Goal: Navigation & Orientation: Find specific page/section

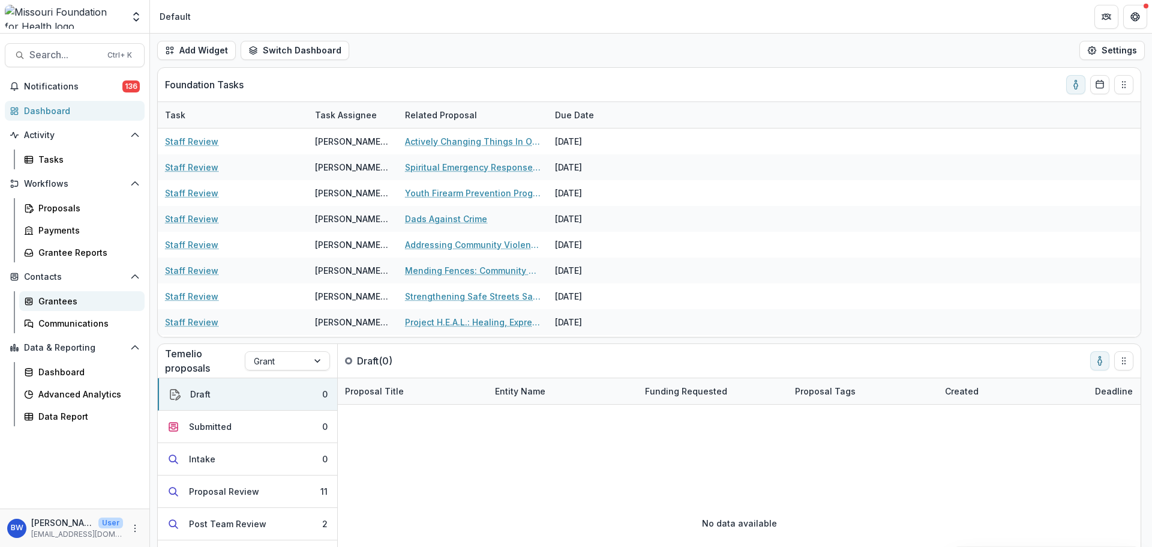
click at [80, 295] on div "Grantees" at bounding box center [86, 301] width 97 height 13
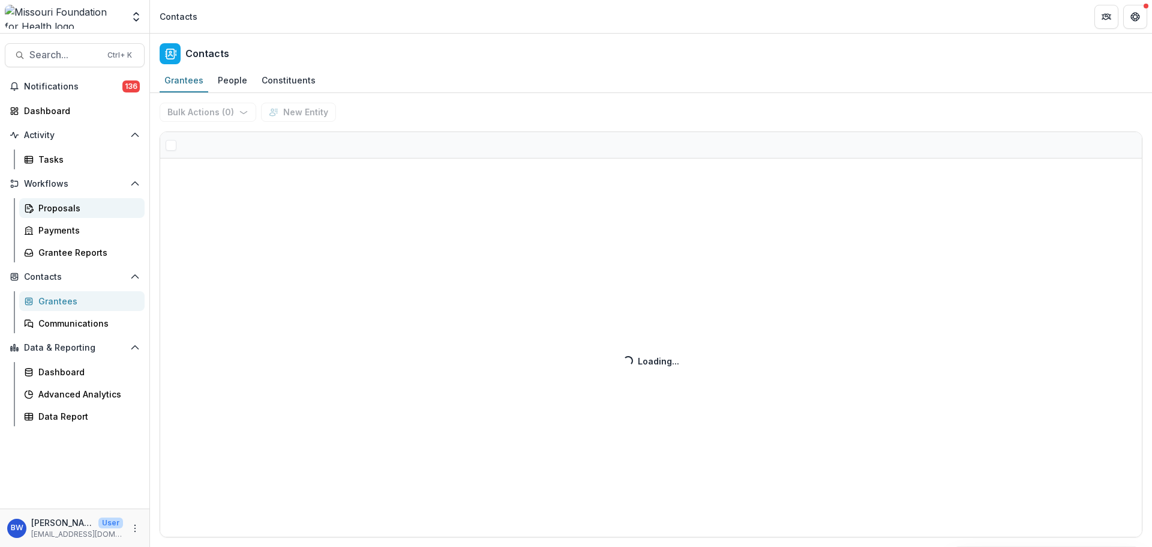
click at [71, 213] on div "Proposals" at bounding box center [86, 208] width 97 height 13
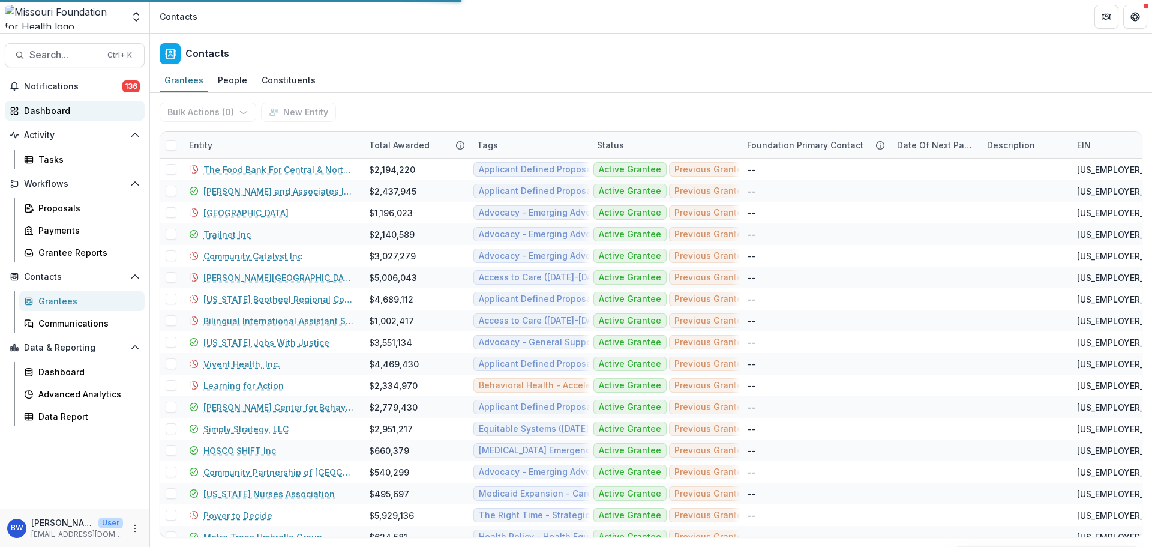
click at [68, 109] on div "Dashboard" at bounding box center [79, 110] width 111 height 13
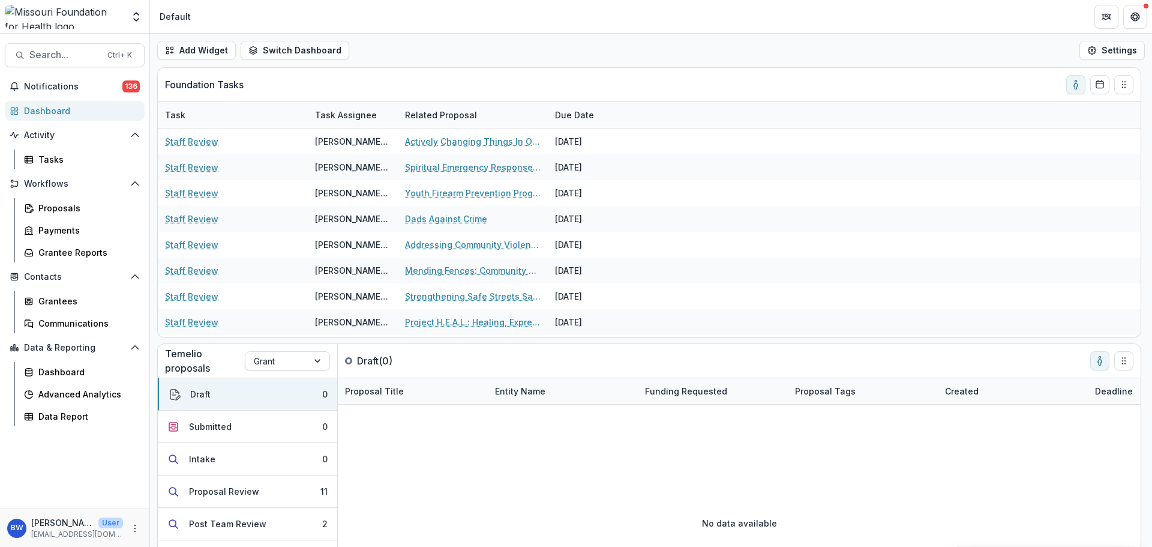
click at [55, 112] on div "Dashboard" at bounding box center [79, 110] width 111 height 13
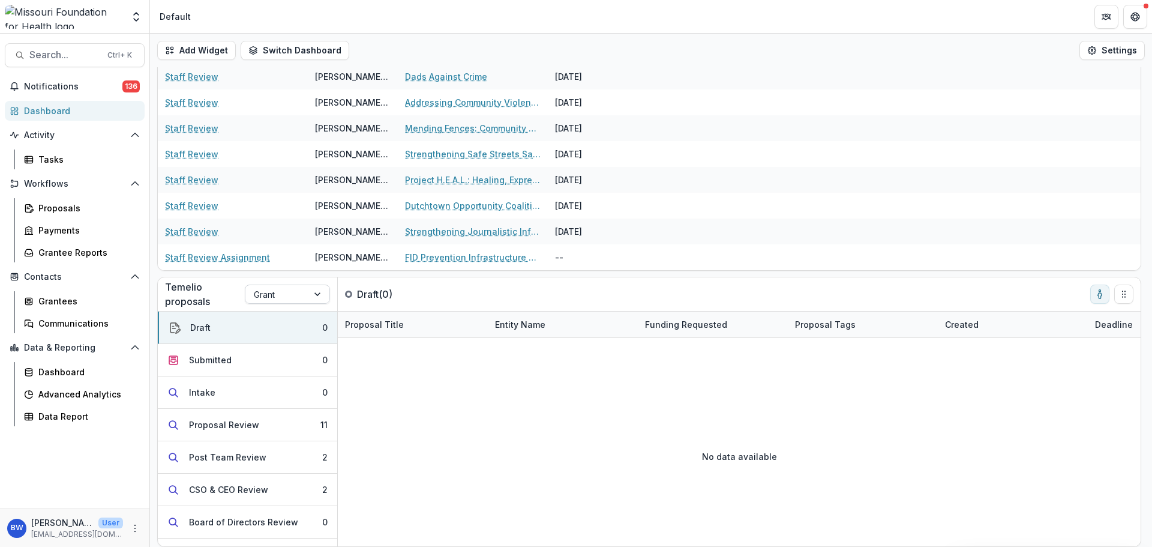
click at [303, 290] on div "Grant" at bounding box center [276, 294] width 62 height 17
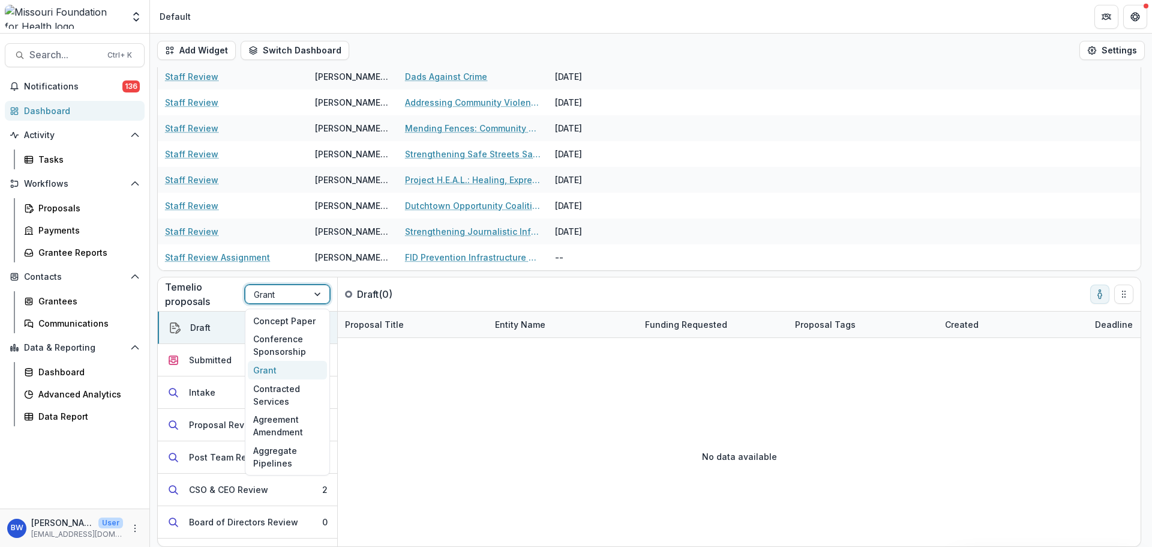
click at [303, 290] on div "Grant" at bounding box center [276, 294] width 62 height 17
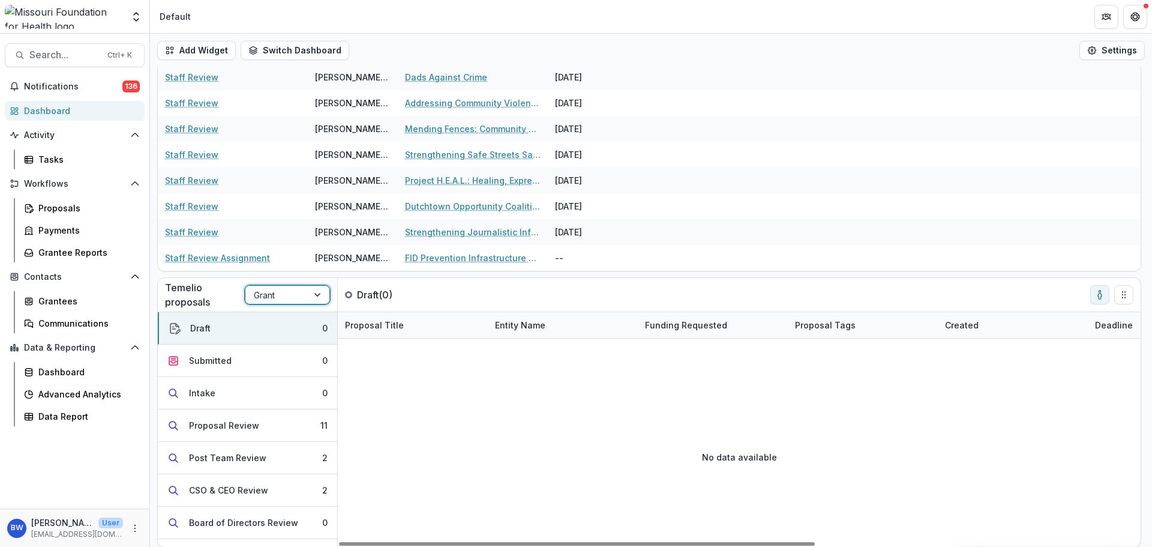
scroll to position [67, 0]
click at [88, 94] on button "Notifications 136" at bounding box center [75, 86] width 140 height 19
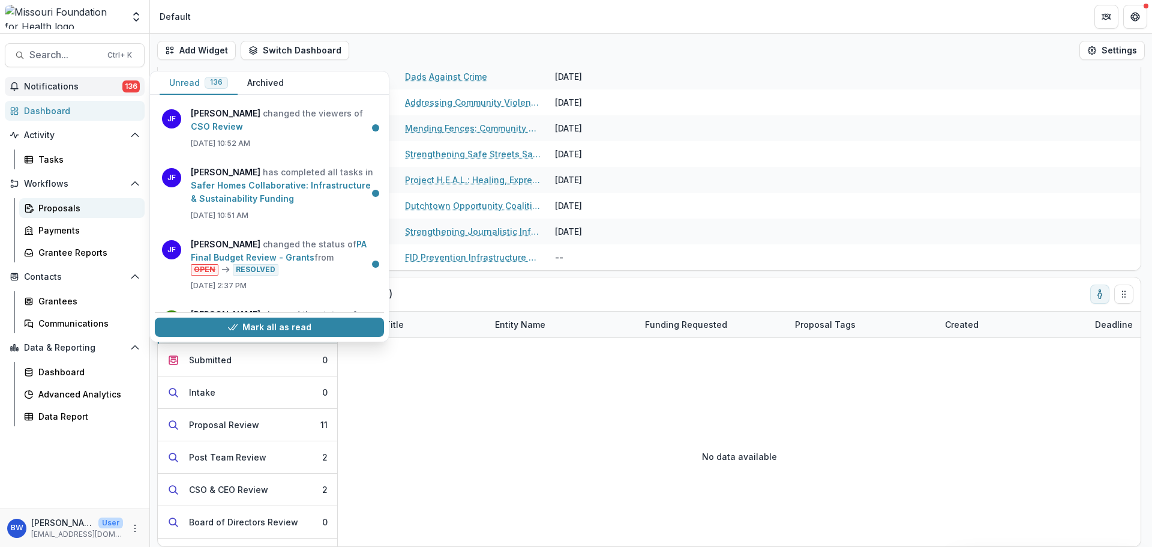
click at [83, 202] on div "Proposals" at bounding box center [86, 208] width 97 height 13
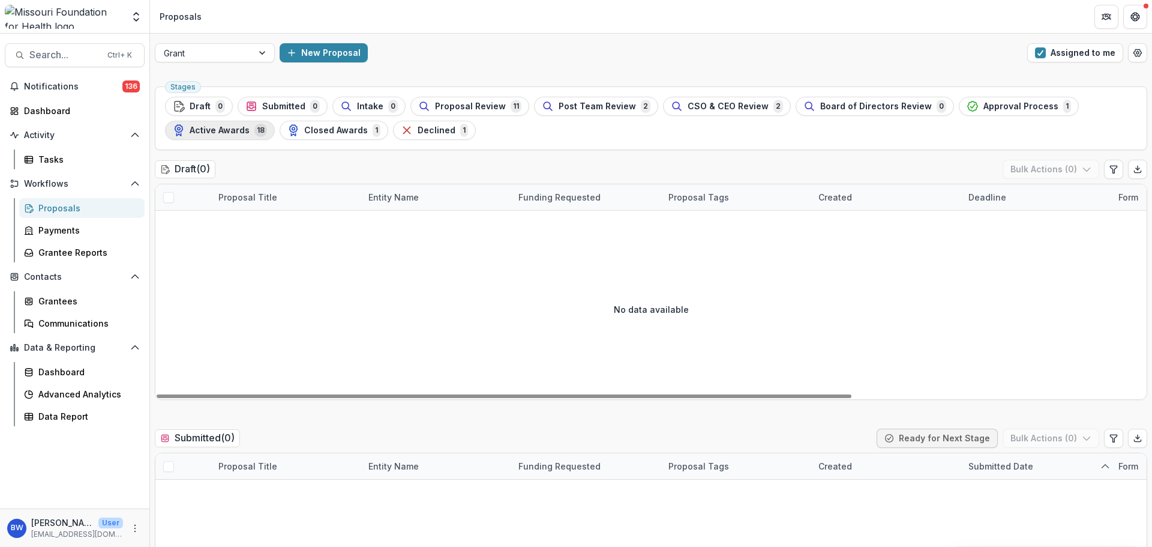
click at [227, 131] on span "Active Awards" at bounding box center [220, 130] width 60 height 10
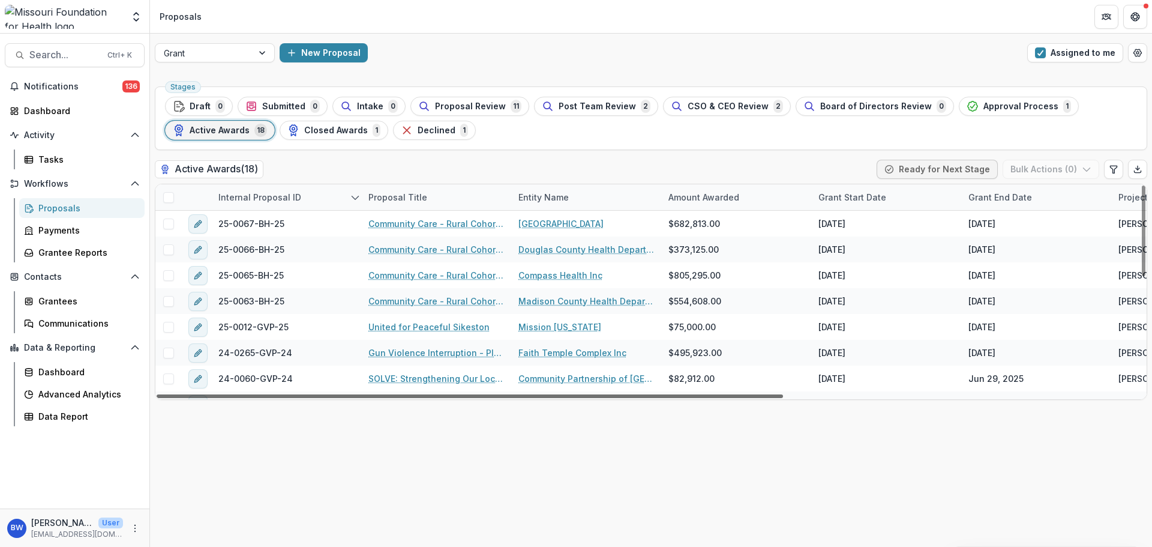
drag, startPoint x: 453, startPoint y: 397, endPoint x: 264, endPoint y: 393, distance: 189.1
click at [264, 394] on div at bounding box center [470, 396] width 626 height 4
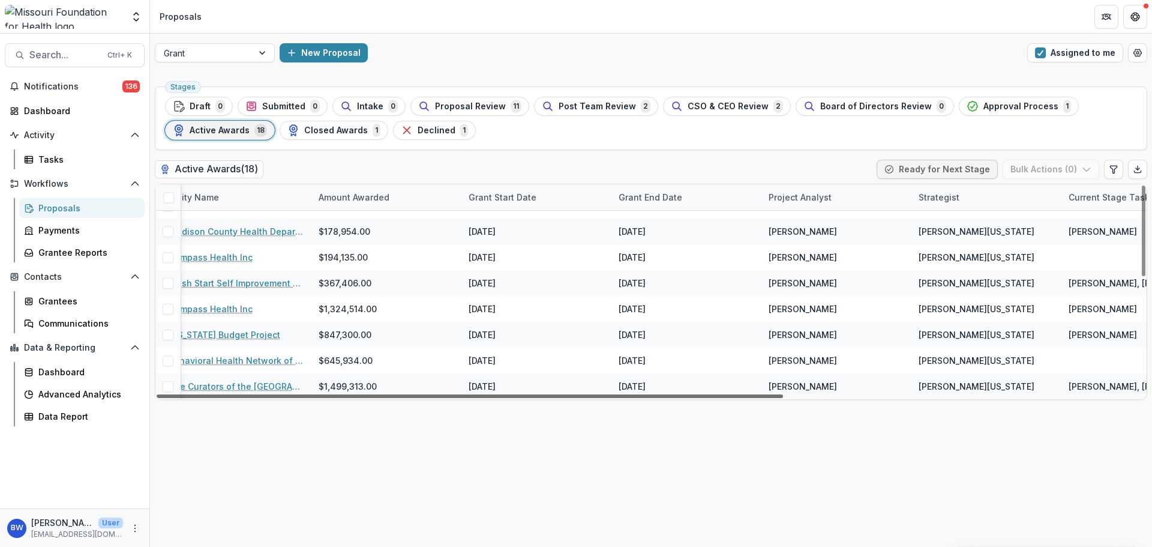
scroll to position [276, 0]
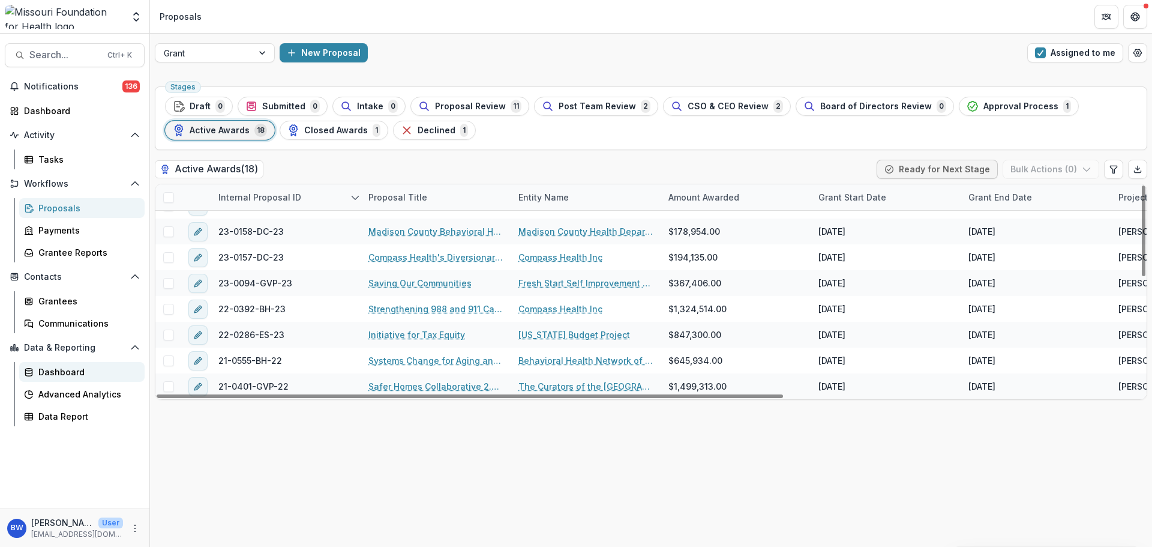
drag, startPoint x: 386, startPoint y: 397, endPoint x: 127, endPoint y: 373, distance: 259.7
click at [157, 394] on div at bounding box center [470, 396] width 626 height 4
